Goal: Task Accomplishment & Management: Manage account settings

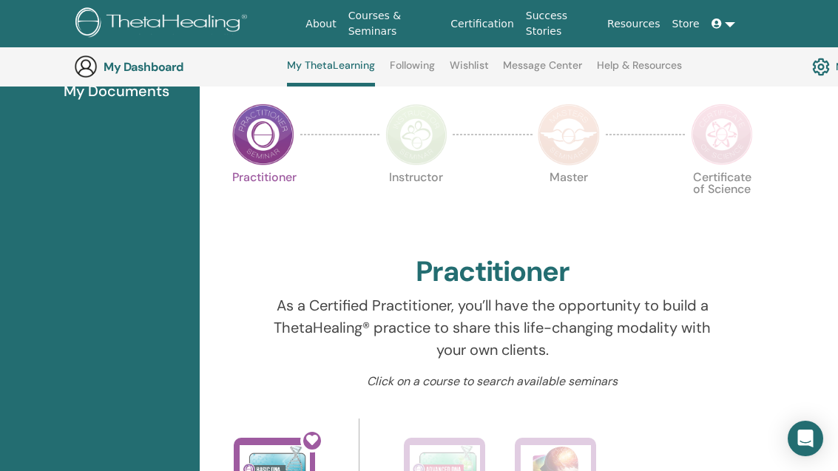
scroll to position [308, 22]
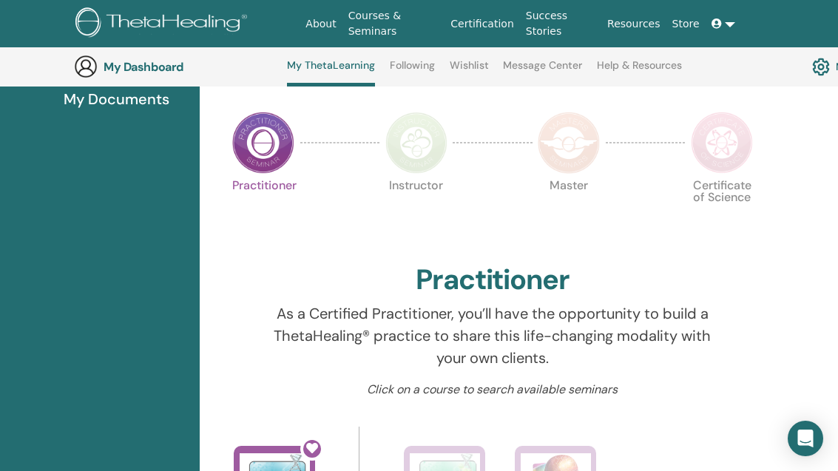
click at [414, 142] on img at bounding box center [416, 143] width 62 height 62
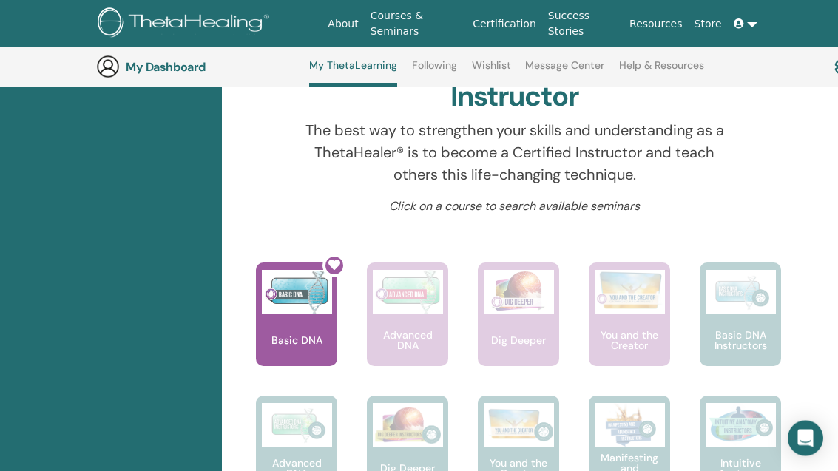
scroll to position [491, 0]
click at [623, 210] on p "Click on a course to search available seminars" at bounding box center [515, 207] width 440 height 18
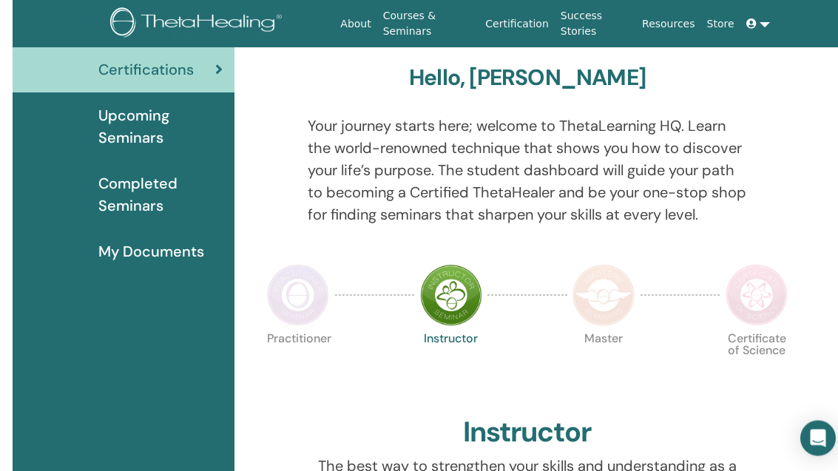
scroll to position [0, 0]
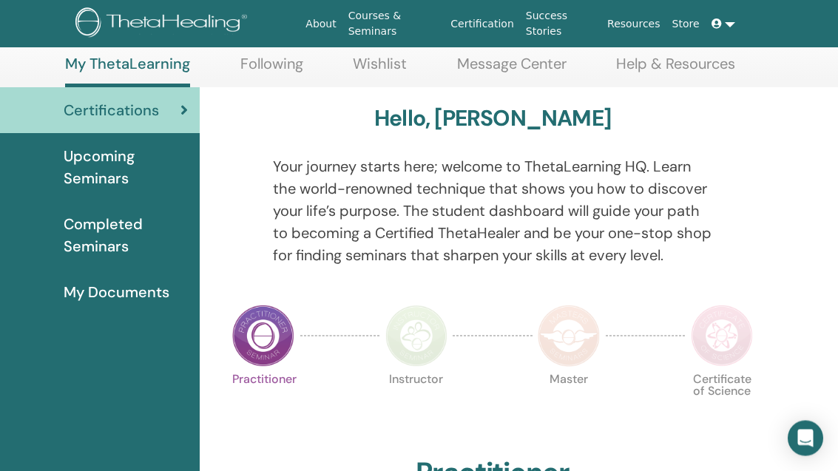
scroll to position [0, 22]
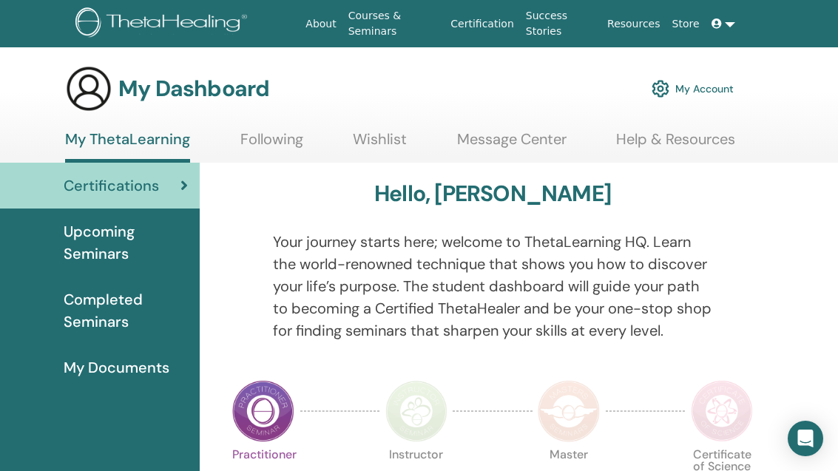
click at [391, 133] on link "Wishlist" at bounding box center [380, 144] width 54 height 29
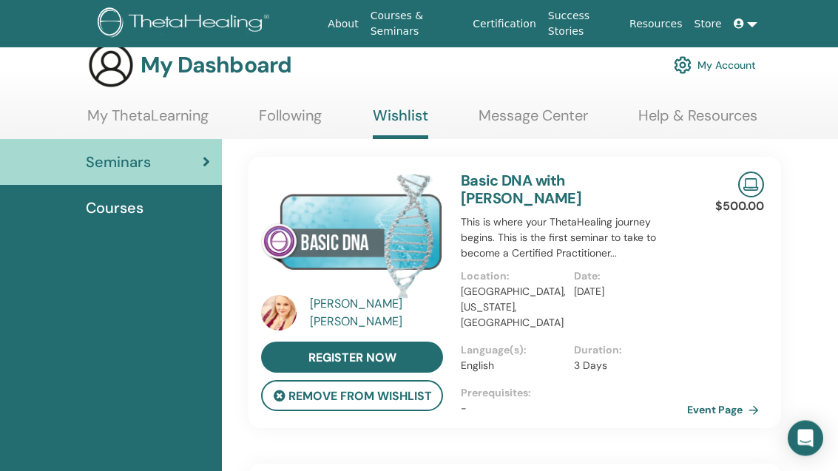
scroll to position [24, 0]
click at [407, 397] on button "remove from wishlist" at bounding box center [352, 395] width 182 height 31
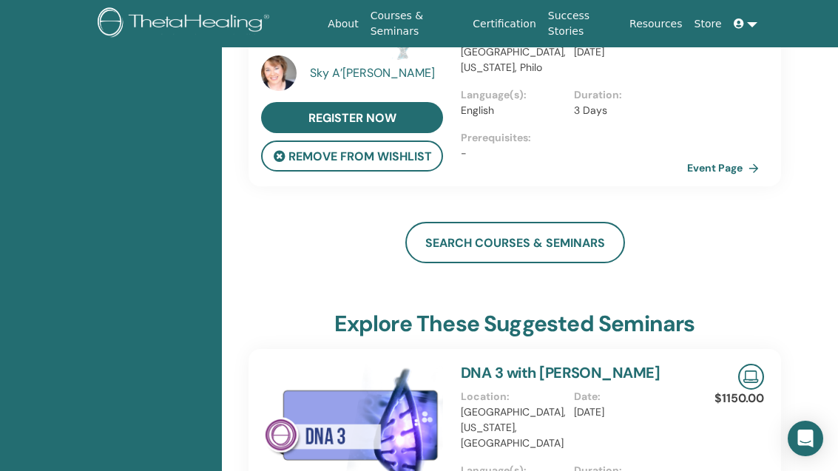
scroll to position [0, 0]
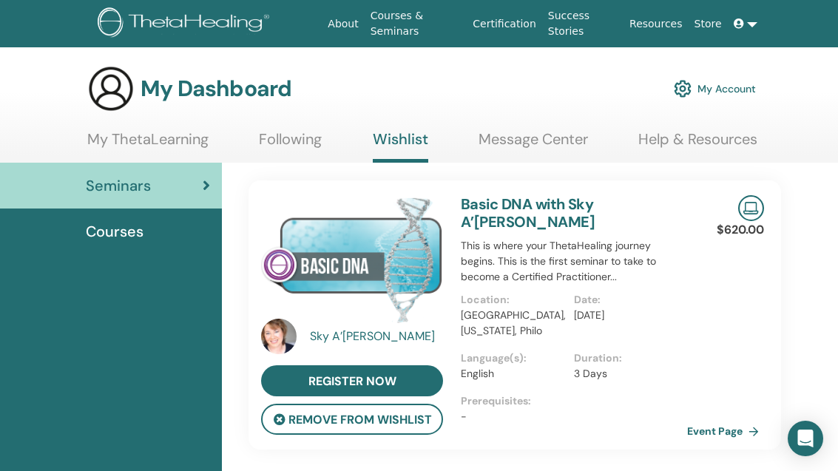
click at [118, 220] on span "Courses" at bounding box center [115, 231] width 58 height 22
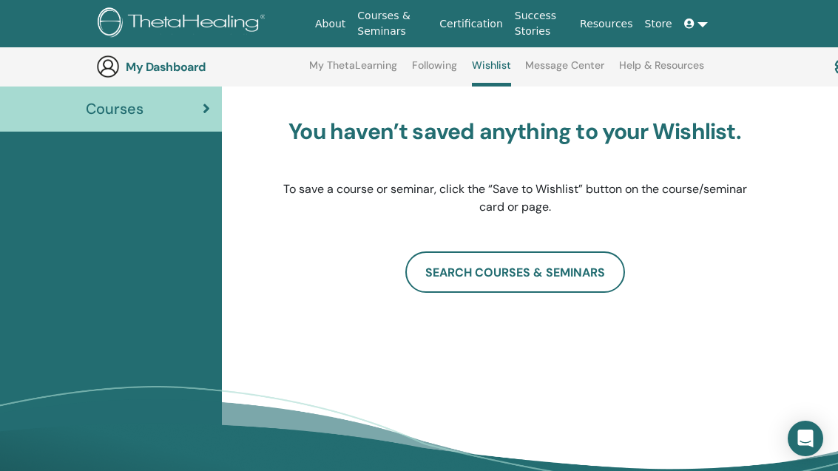
scroll to position [128, 0]
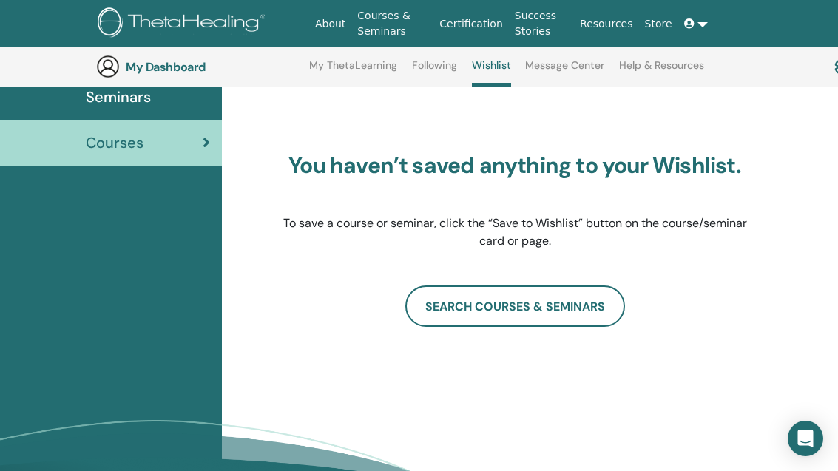
click at [584, 289] on link "SEARCH COURSES & SEMINARS" at bounding box center [515, 306] width 220 height 41
